Goal: Information Seeking & Learning: Compare options

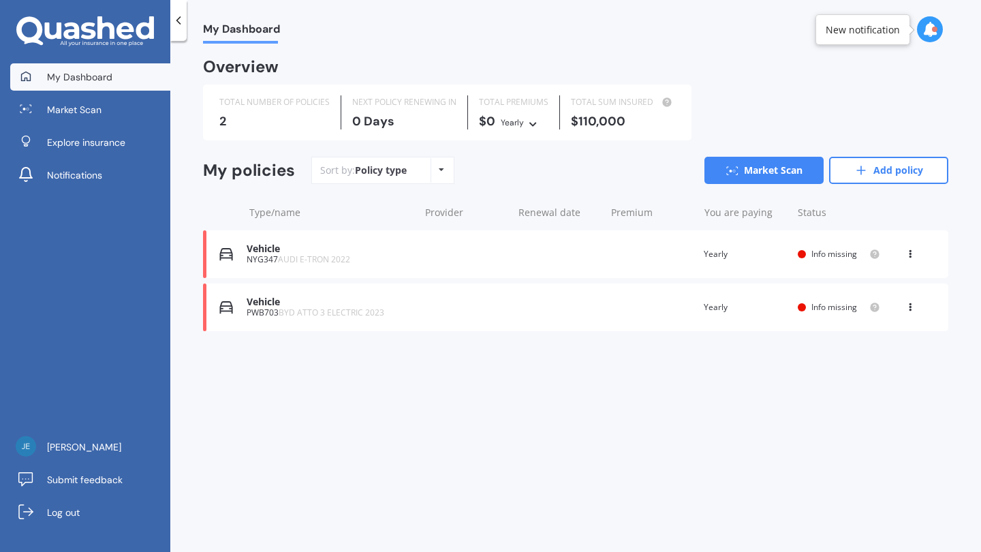
click at [324, 266] on div "Vehicle NYG347 AUDI E-TRON 2022 Renewal date Premium You are paying Yearly Stat…" at bounding box center [576, 254] width 746 height 48
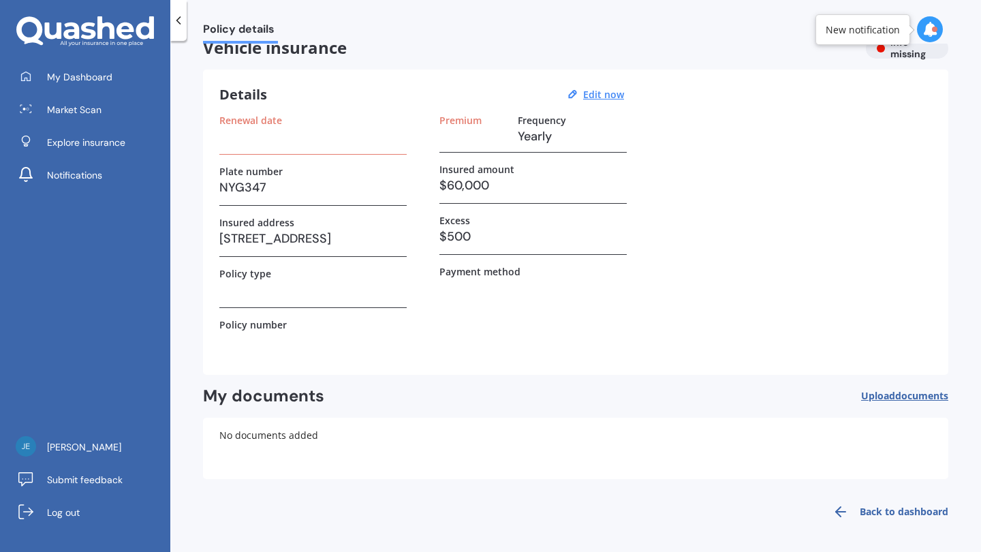
scroll to position [21, 0]
click at [113, 104] on link "Market Scan" at bounding box center [90, 109] width 160 height 27
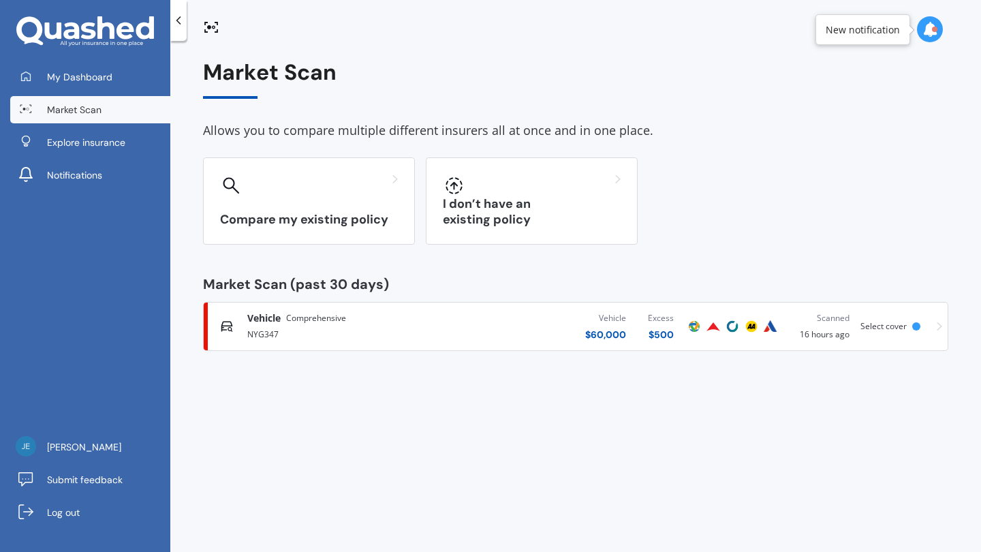
click at [425, 333] on div "NYG347" at bounding box center [349, 333] width 205 height 16
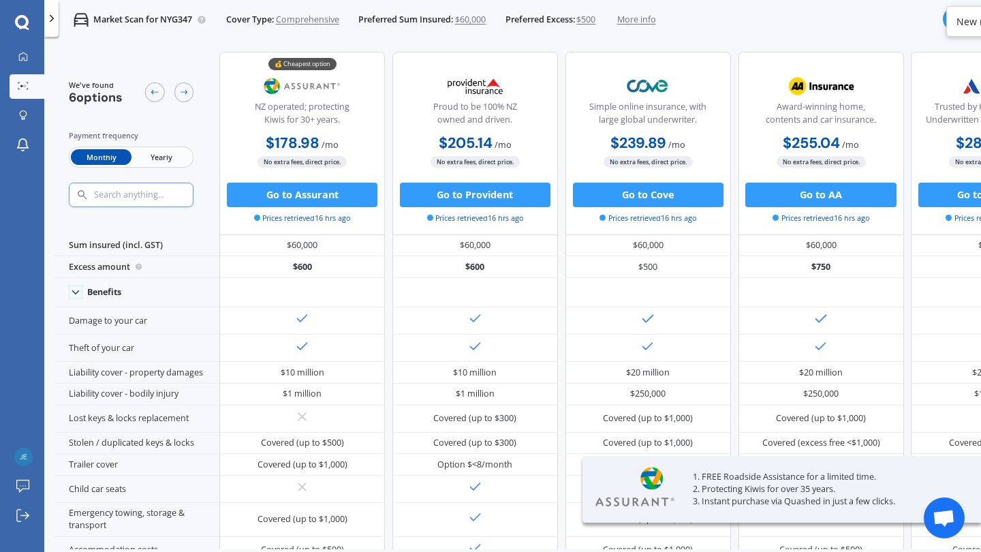
click at [149, 163] on span "Yearly" at bounding box center [162, 157] width 60 height 16
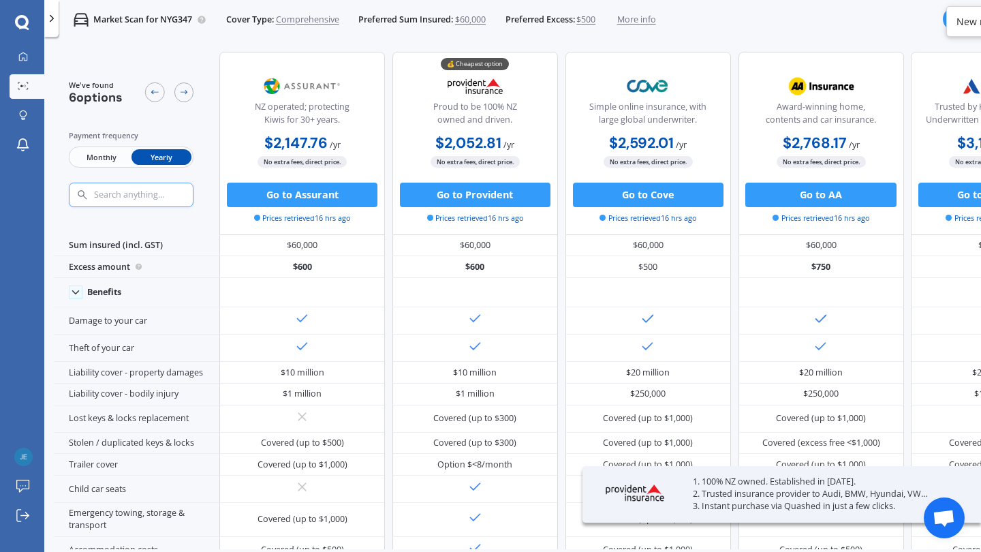
click at [589, 20] on span "$500" at bounding box center [586, 20] width 19 height 12
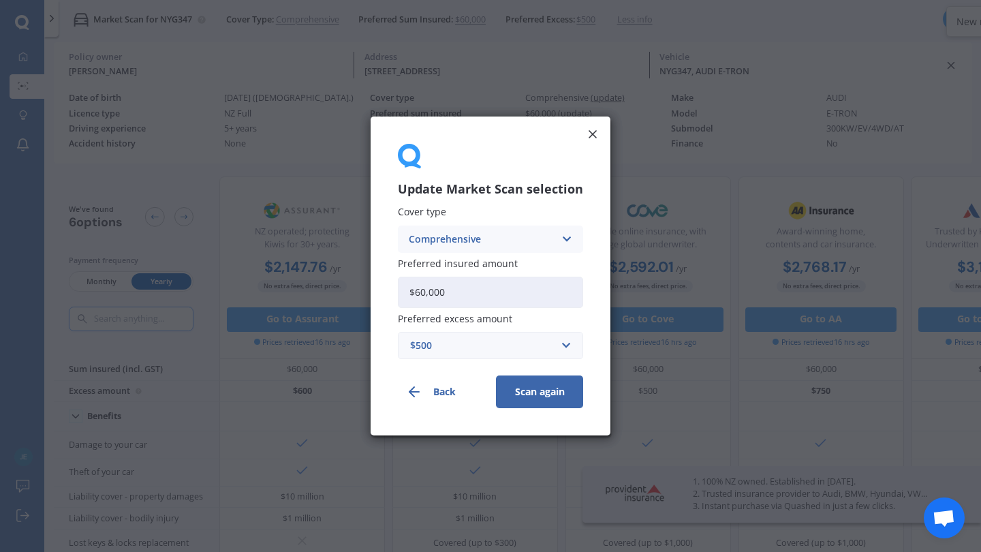
click at [516, 338] on div "$500" at bounding box center [482, 345] width 144 height 15
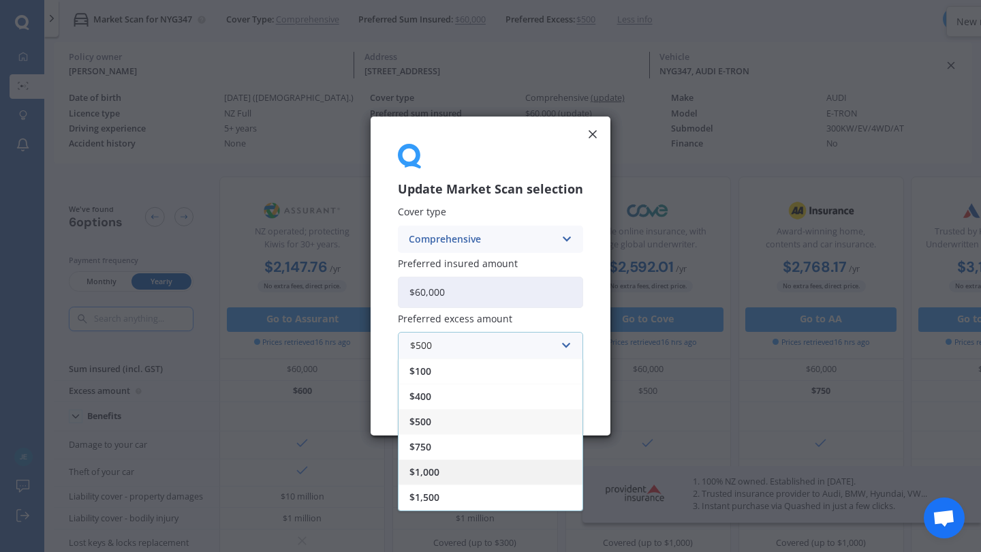
click at [500, 472] on div "$1,000" at bounding box center [491, 471] width 184 height 25
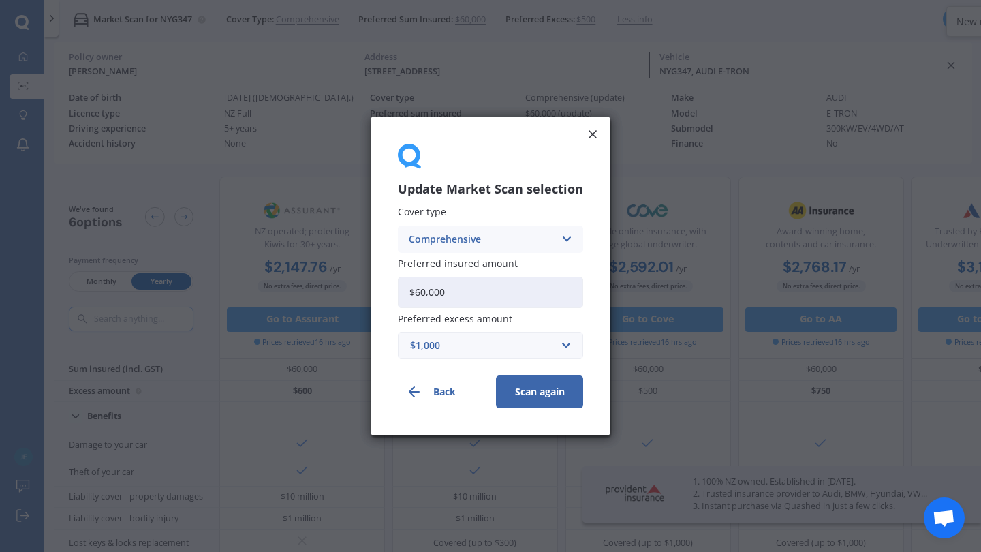
click at [549, 395] on button "Scan again" at bounding box center [539, 391] width 87 height 33
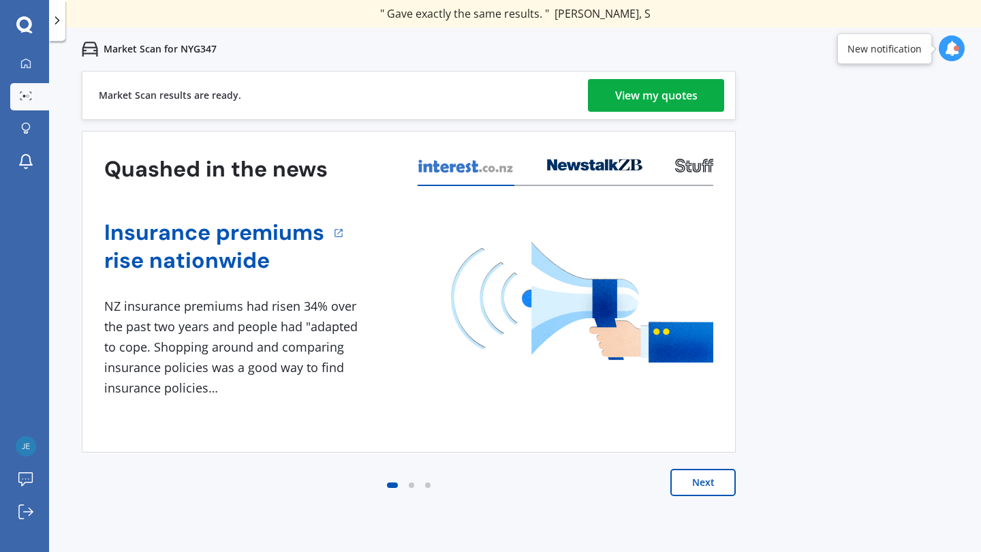
click at [702, 93] on link "View my quotes" at bounding box center [656, 95] width 136 height 33
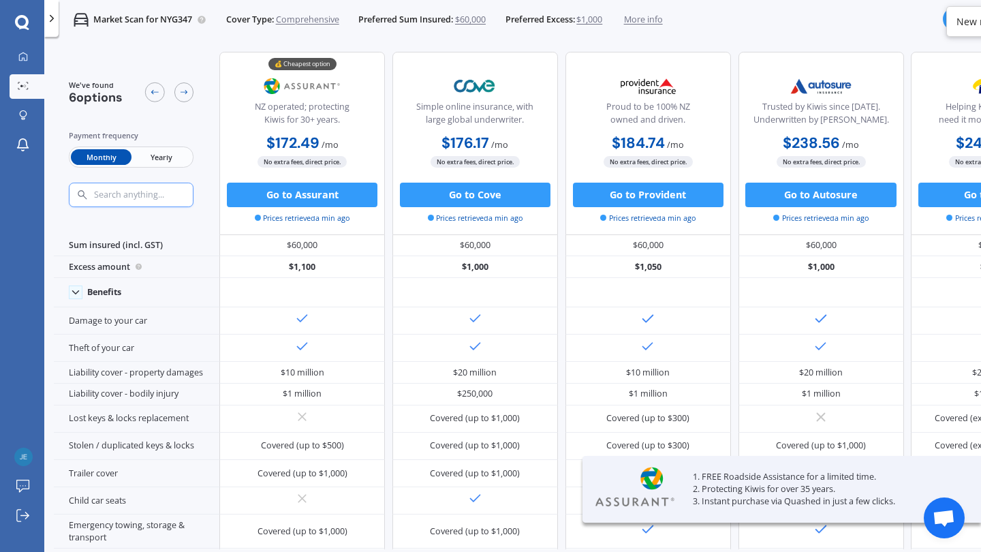
click at [168, 154] on span "Yearly" at bounding box center [162, 157] width 60 height 16
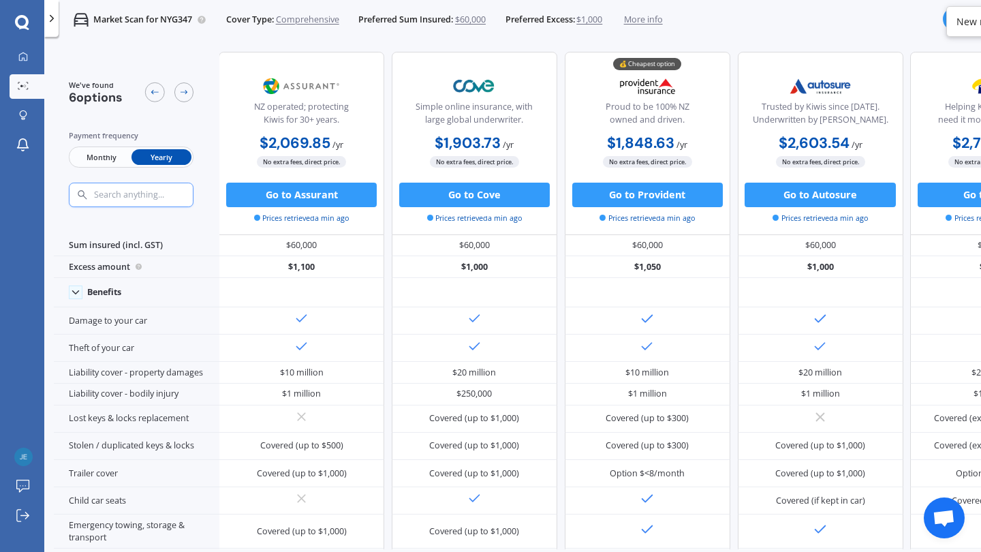
scroll to position [0, 1]
click at [97, 151] on span "Monthly" at bounding box center [101, 157] width 60 height 16
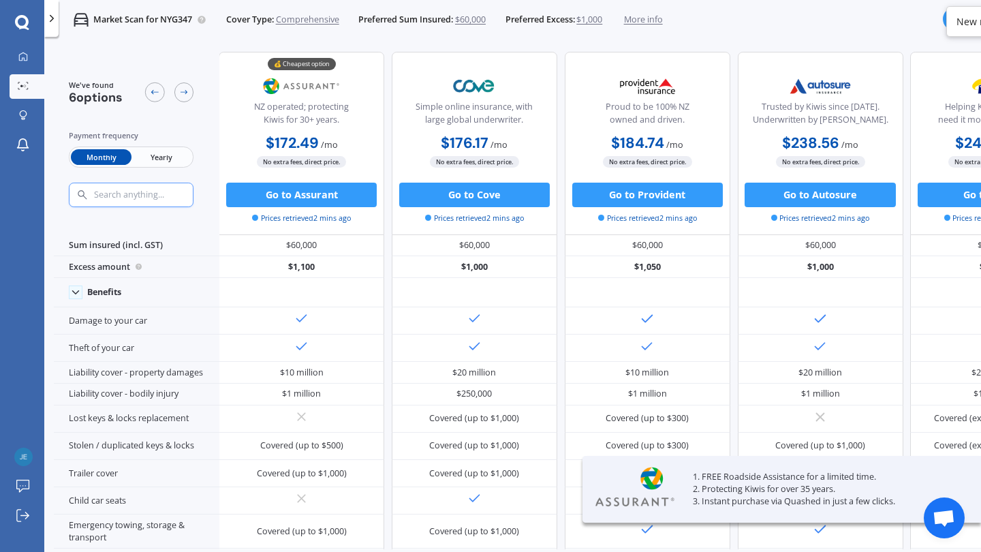
click at [170, 155] on span "Yearly" at bounding box center [162, 157] width 60 height 16
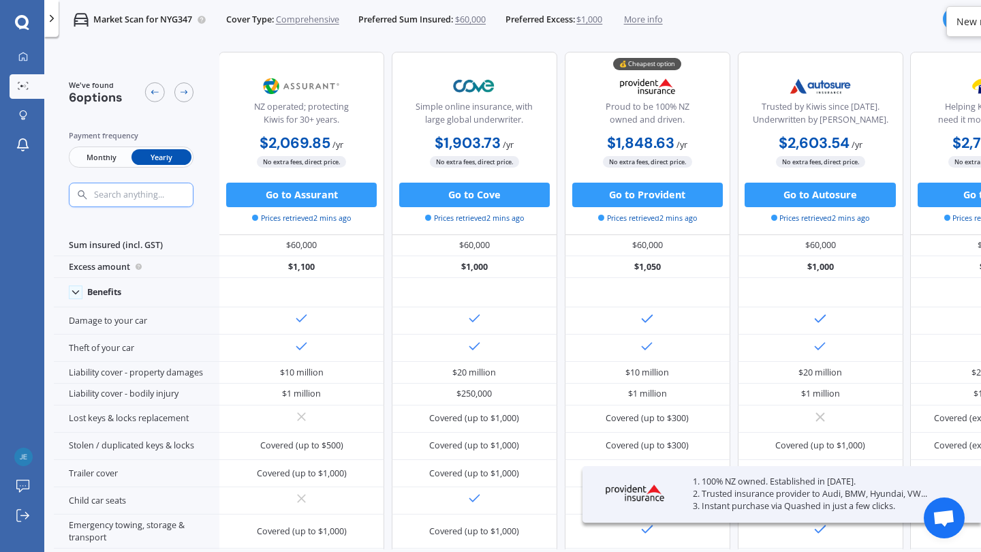
click at [110, 159] on span "Monthly" at bounding box center [101, 157] width 60 height 16
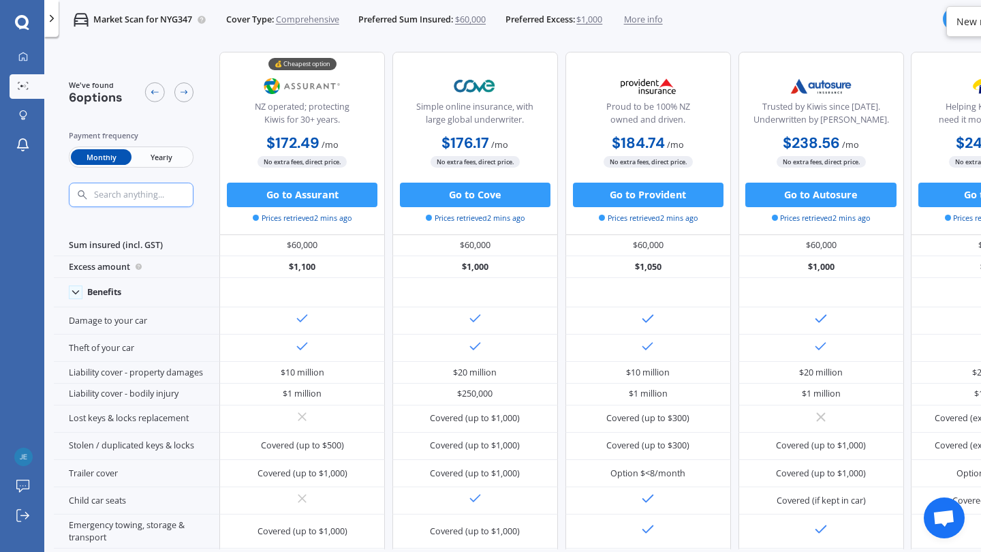
scroll to position [0, 0]
click at [593, 21] on span "$1,000" at bounding box center [590, 20] width 26 height 12
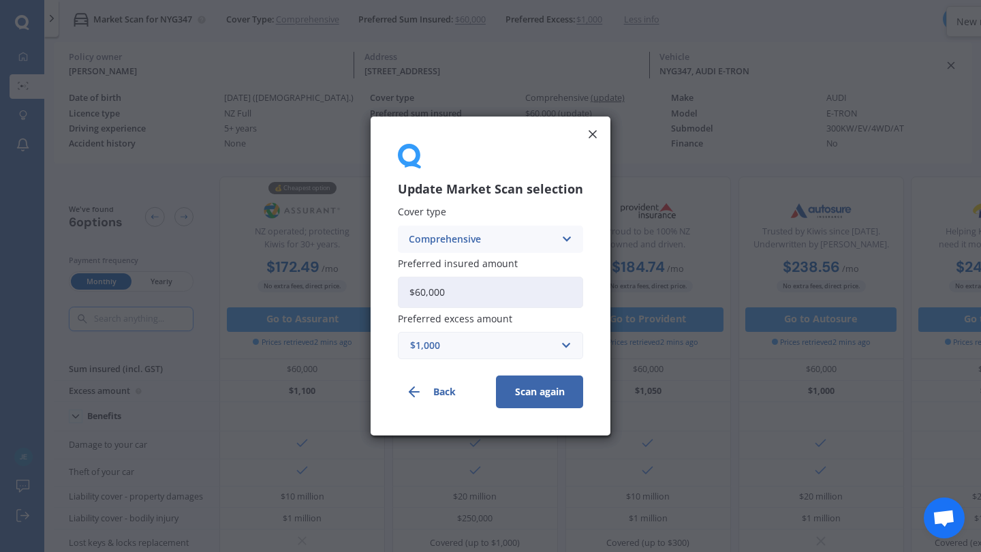
click at [511, 239] on div "Comprehensive" at bounding box center [482, 239] width 146 height 15
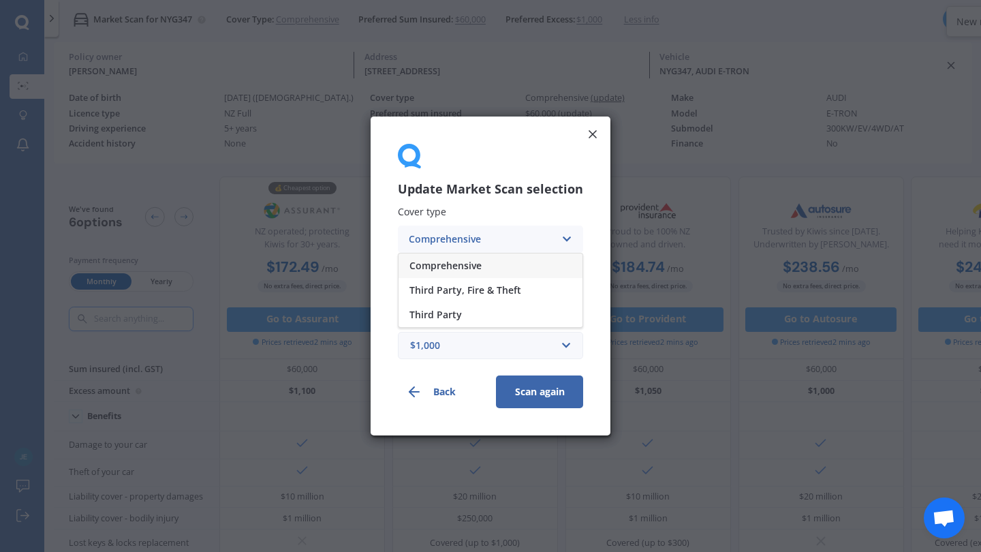
click at [511, 239] on div "Comprehensive" at bounding box center [482, 239] width 146 height 15
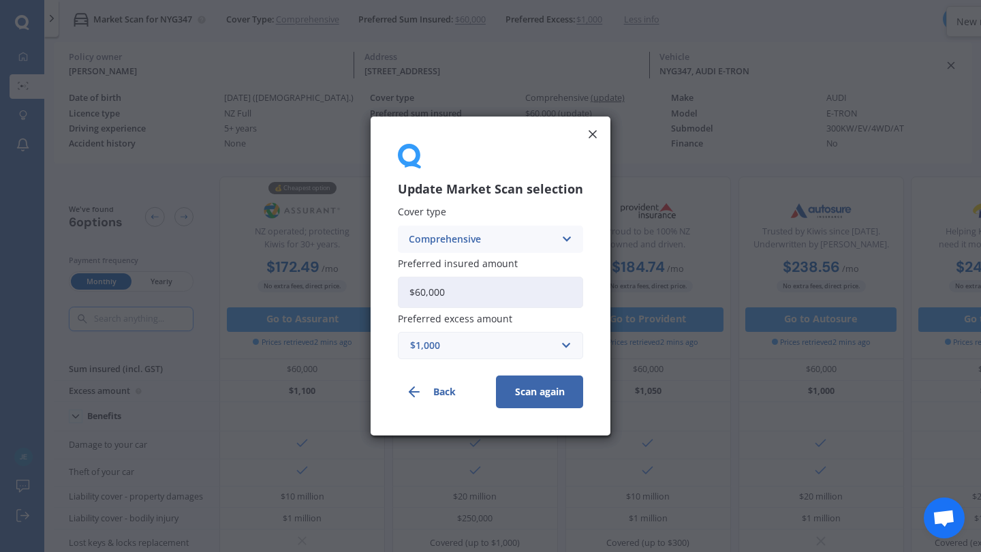
click at [491, 346] on div "$1,000" at bounding box center [482, 345] width 144 height 15
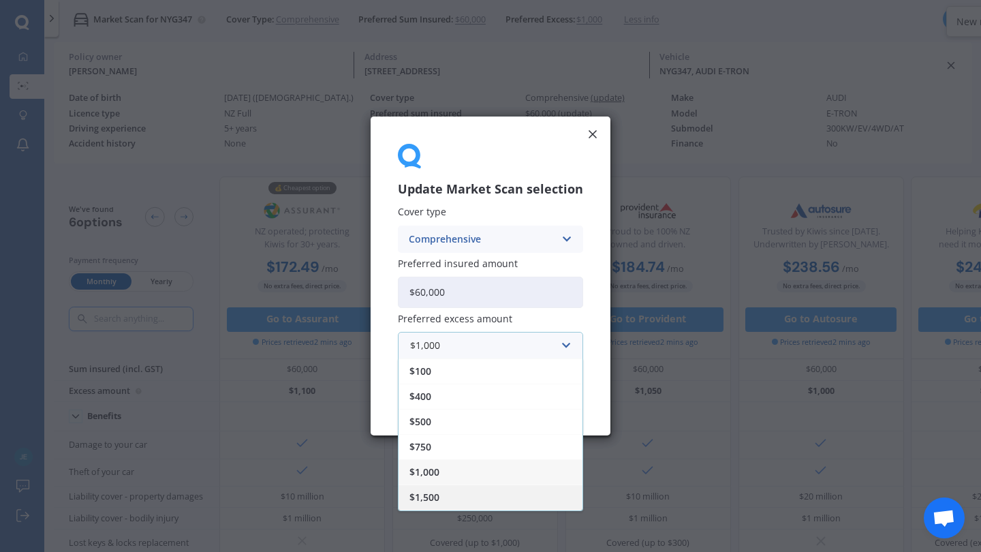
click at [496, 494] on div "$1,500" at bounding box center [491, 497] width 184 height 25
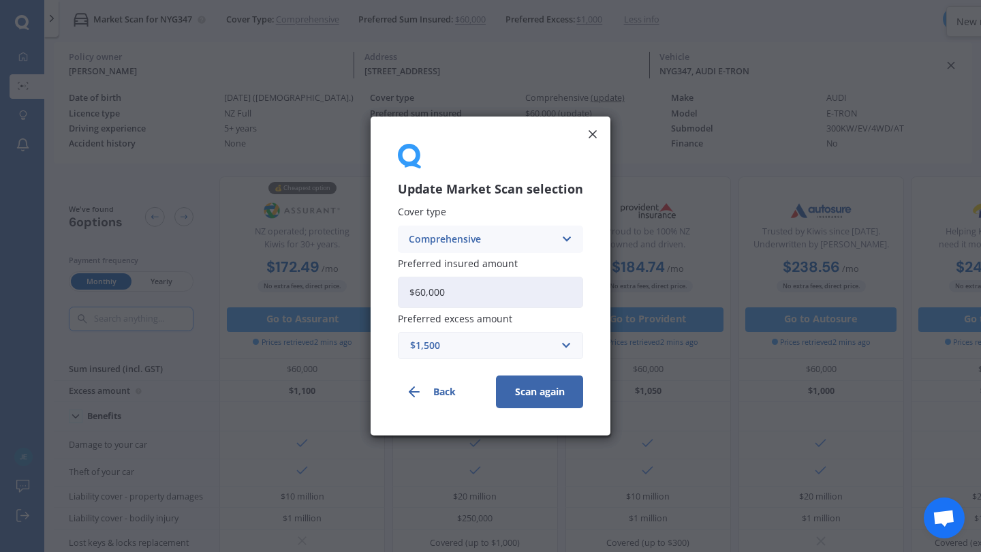
click at [525, 386] on button "Scan again" at bounding box center [539, 391] width 87 height 33
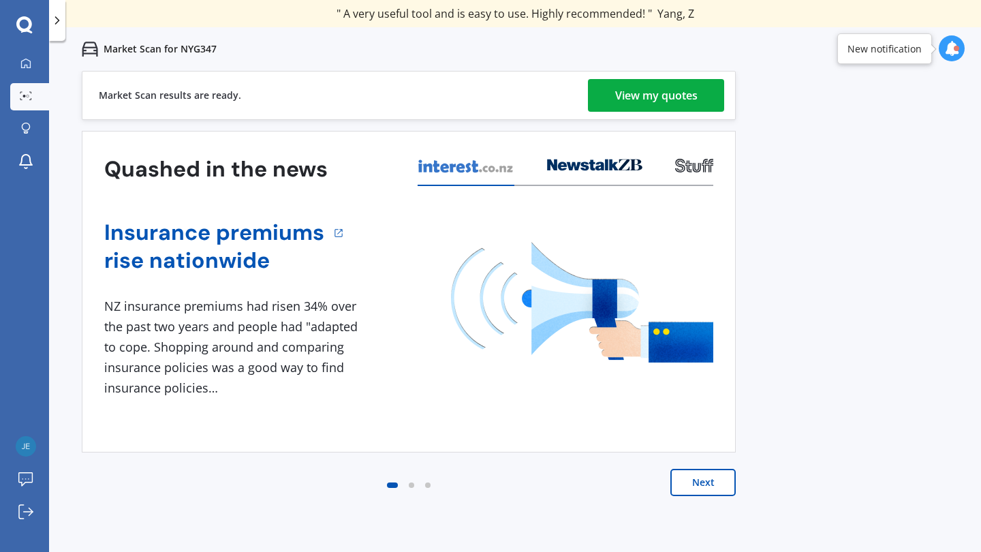
click at [681, 104] on div "View my quotes" at bounding box center [656, 95] width 82 height 33
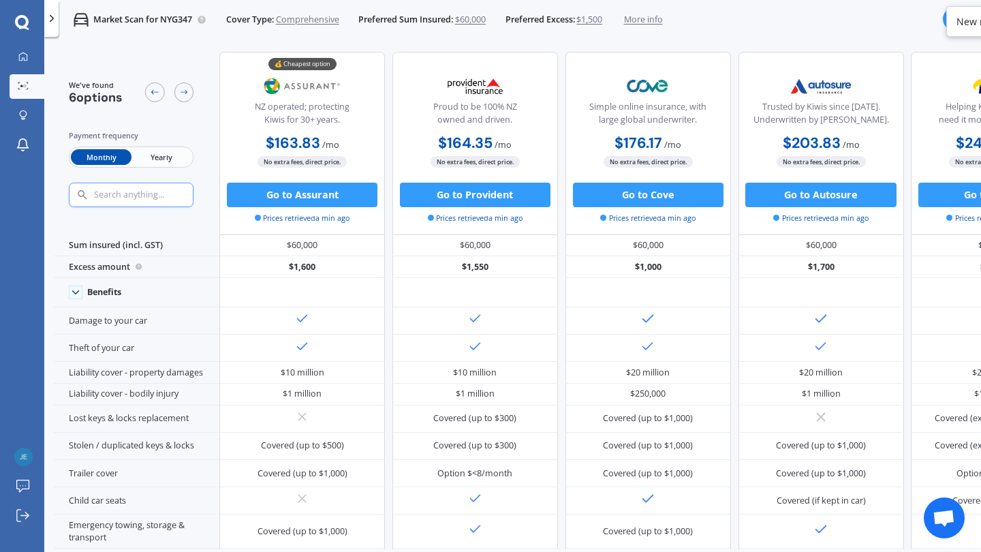
click at [181, 147] on div "Monthly Yearly" at bounding box center [131, 157] width 125 height 21
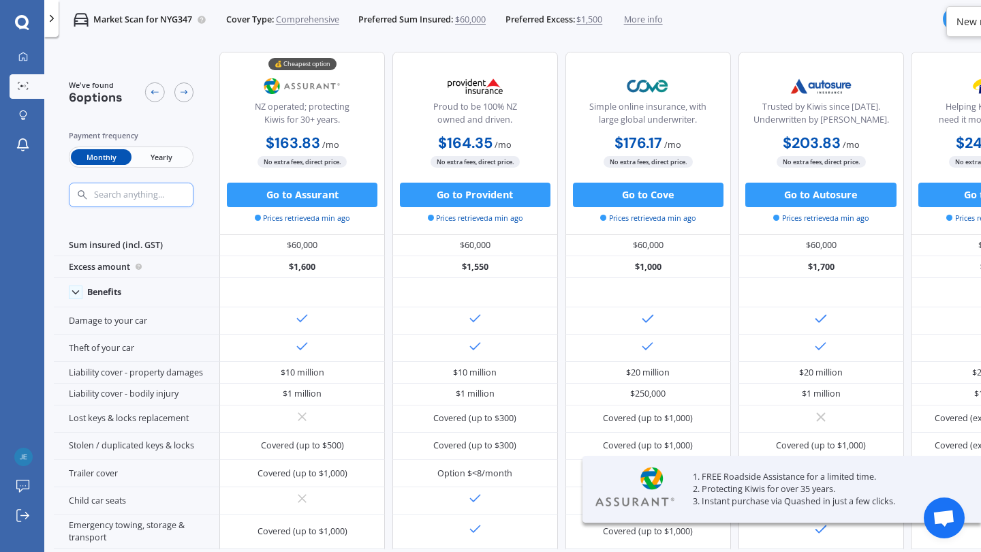
click at [175, 155] on span "Yearly" at bounding box center [162, 157] width 60 height 16
